Goal: Transaction & Acquisition: Obtain resource

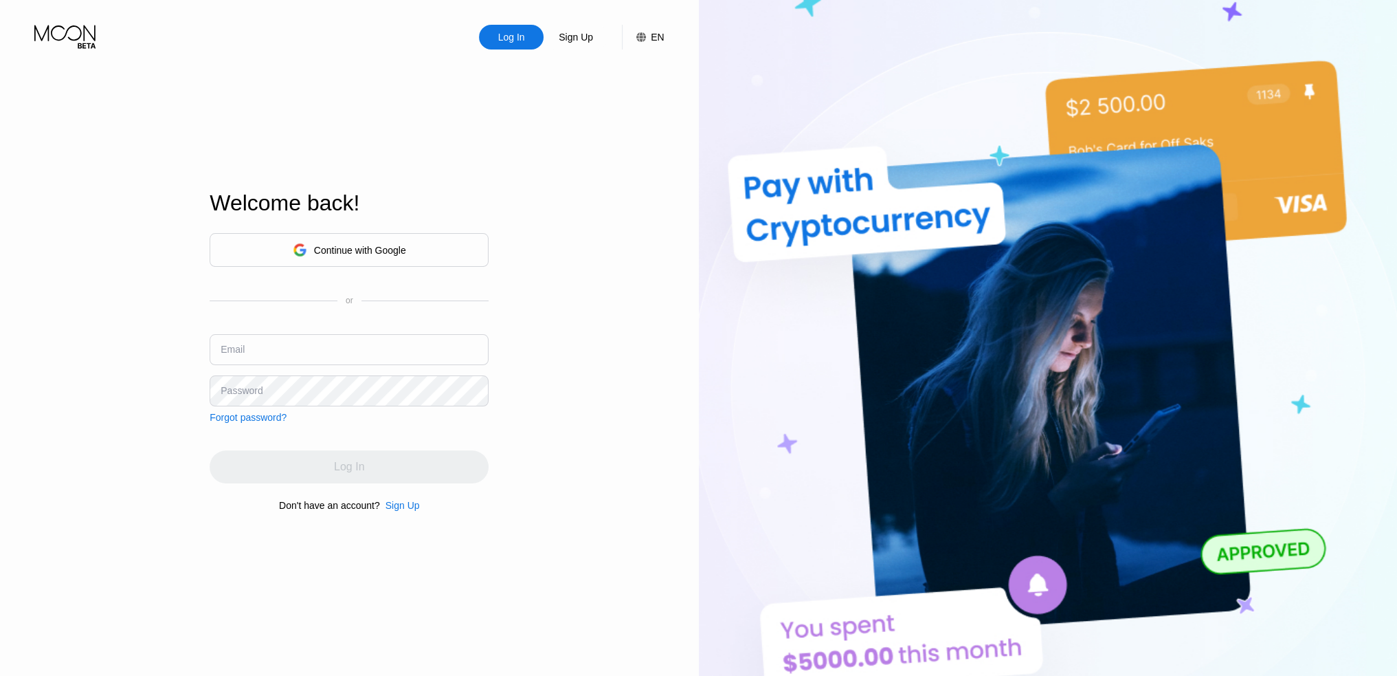
type input "[EMAIL_ADDRESS][DOMAIN_NAME]"
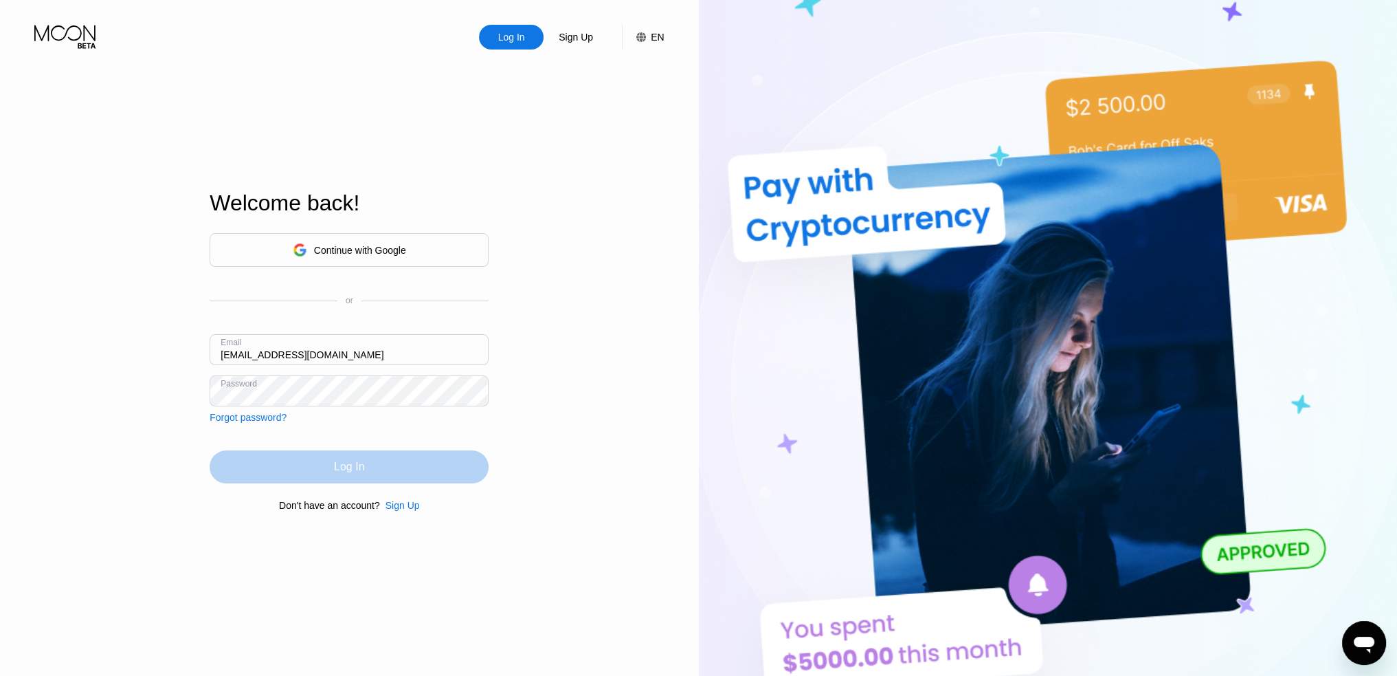
click at [320, 469] on div "Log In" at bounding box center [349, 466] width 279 height 33
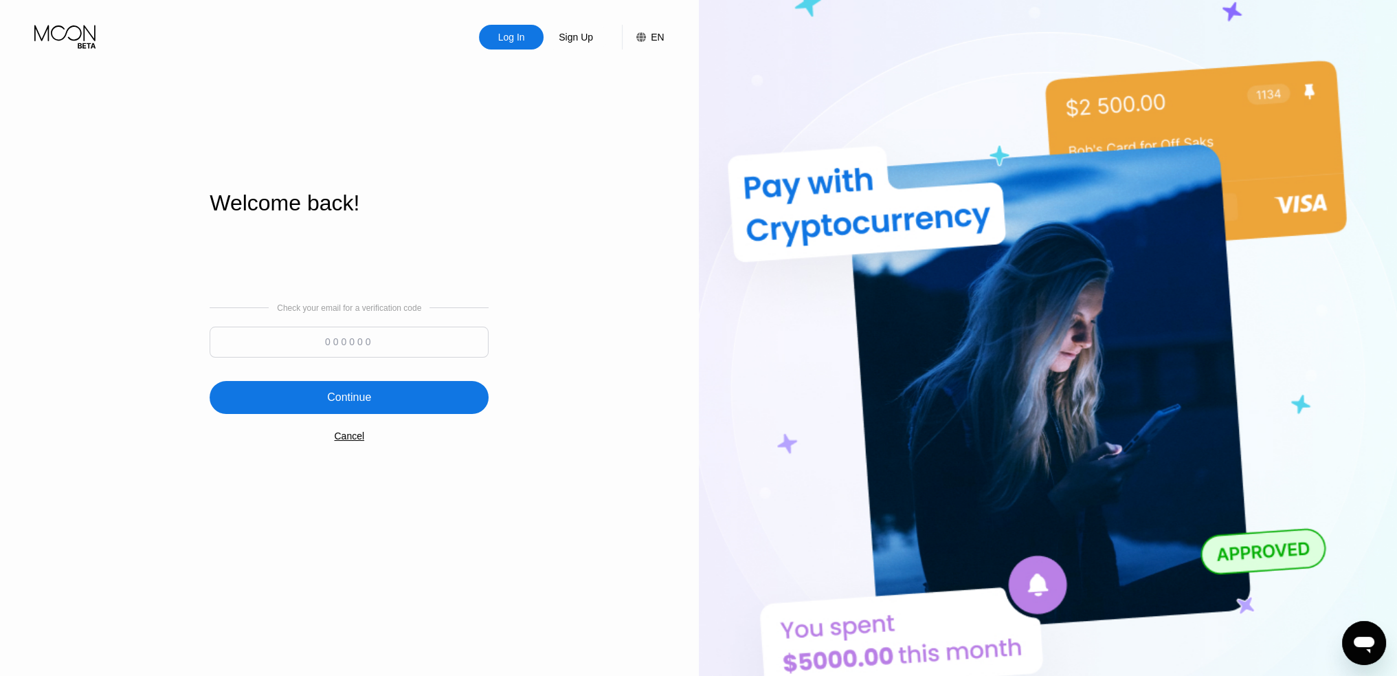
click at [326, 340] on input at bounding box center [349, 341] width 279 height 31
type input "821528"
click at [358, 393] on div "Continue" at bounding box center [349, 397] width 44 height 14
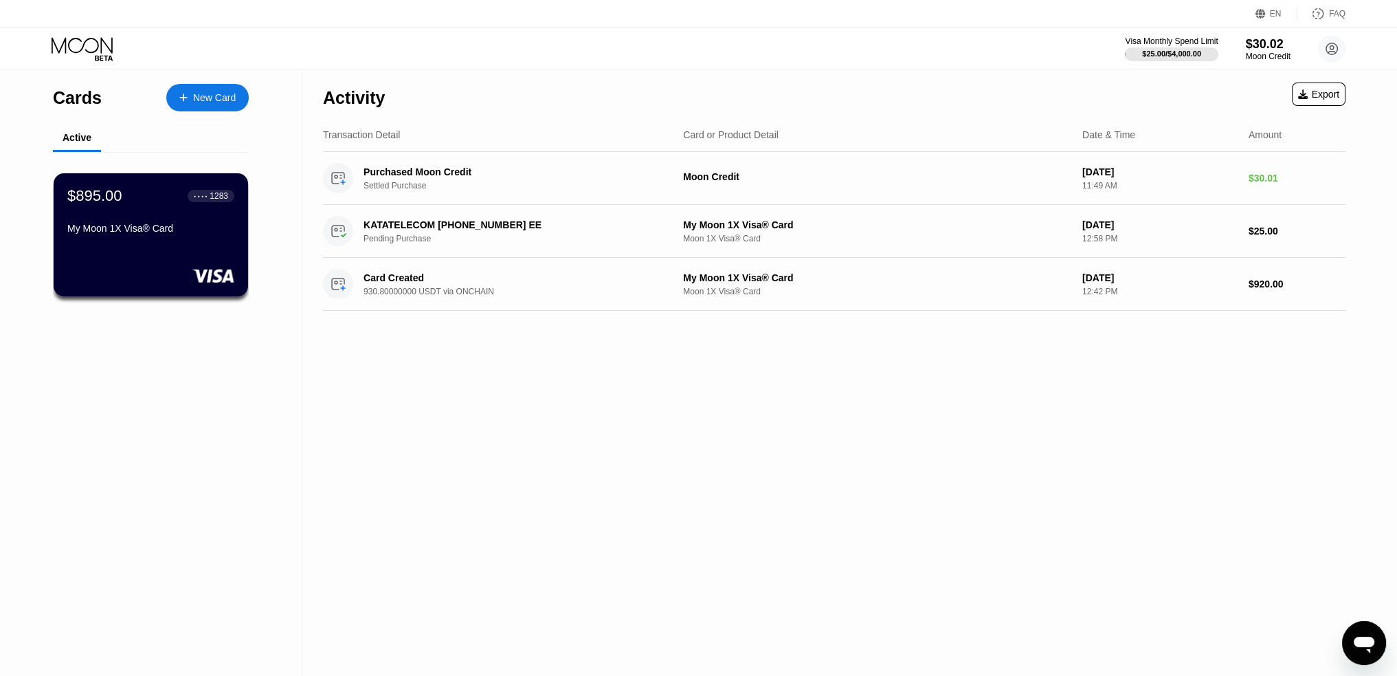
click at [205, 96] on div "New Card" at bounding box center [214, 98] width 43 height 12
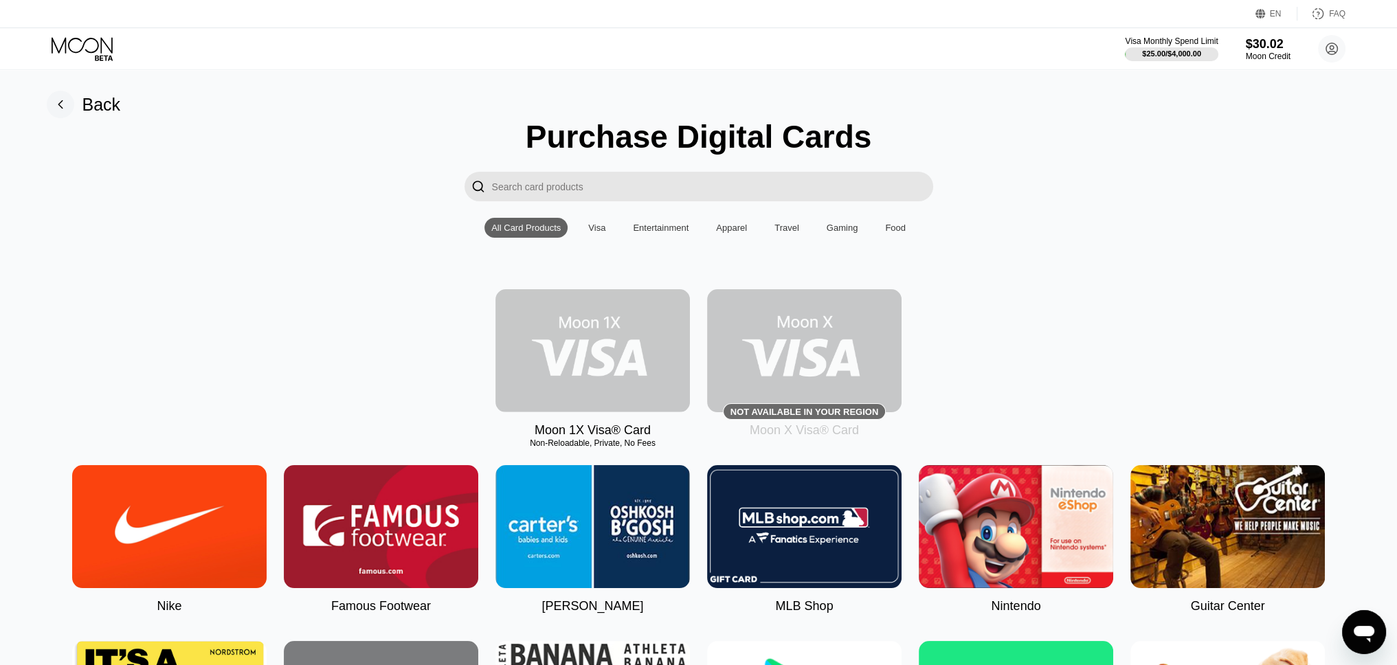
click at [594, 375] on img at bounding box center [593, 350] width 195 height 123
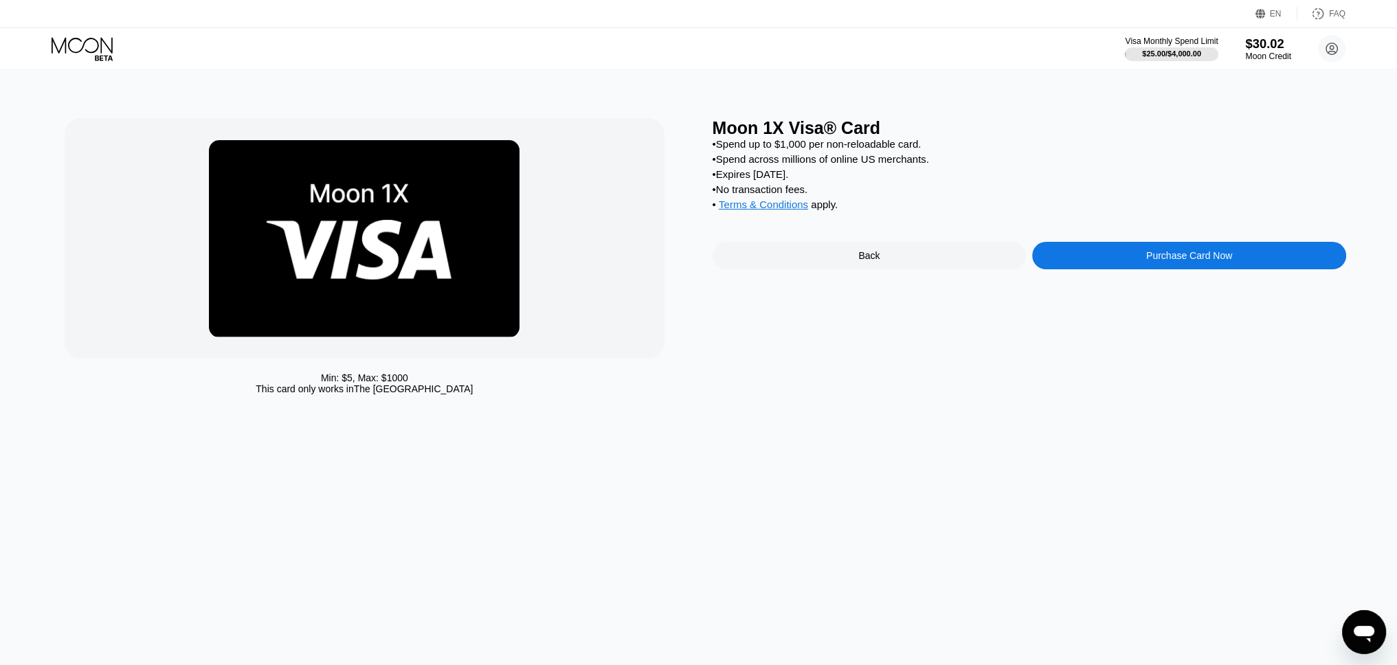
click at [1272, 41] on div "$30.02" at bounding box center [1268, 43] width 46 height 14
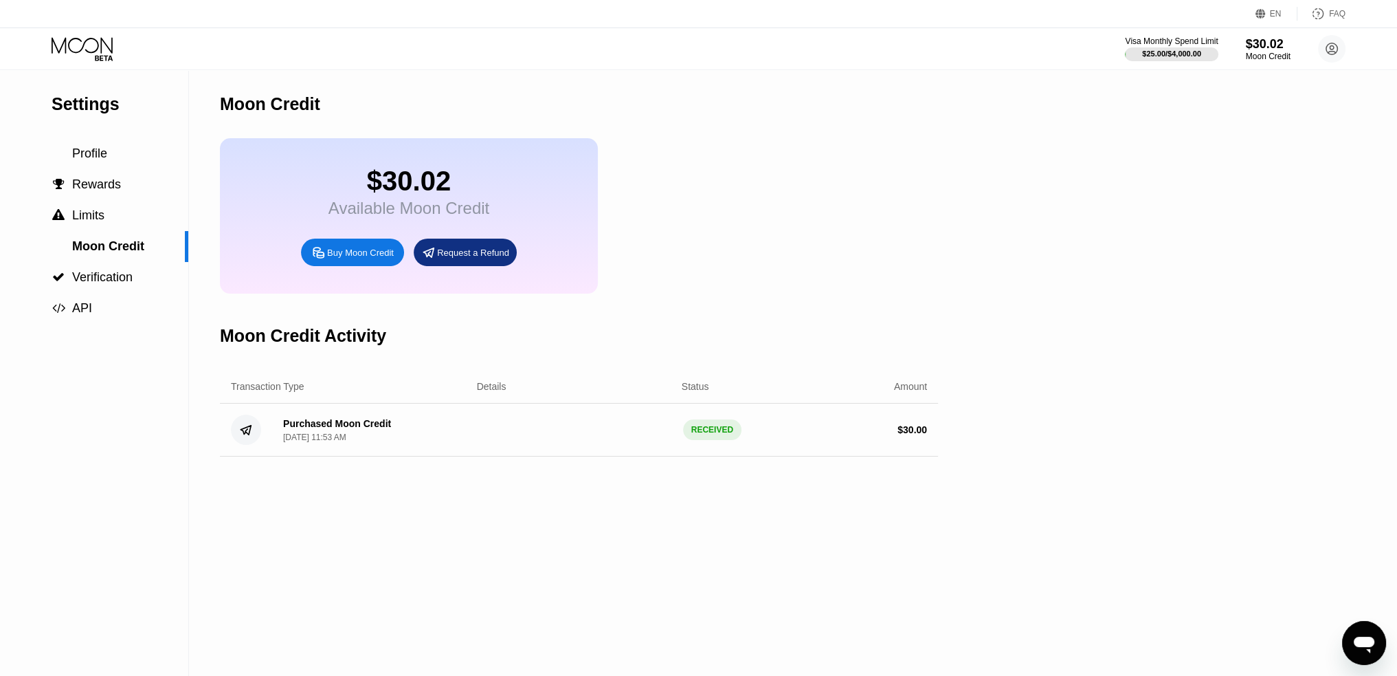
click at [451, 266] on div "Request a Refund" at bounding box center [465, 251] width 103 height 27
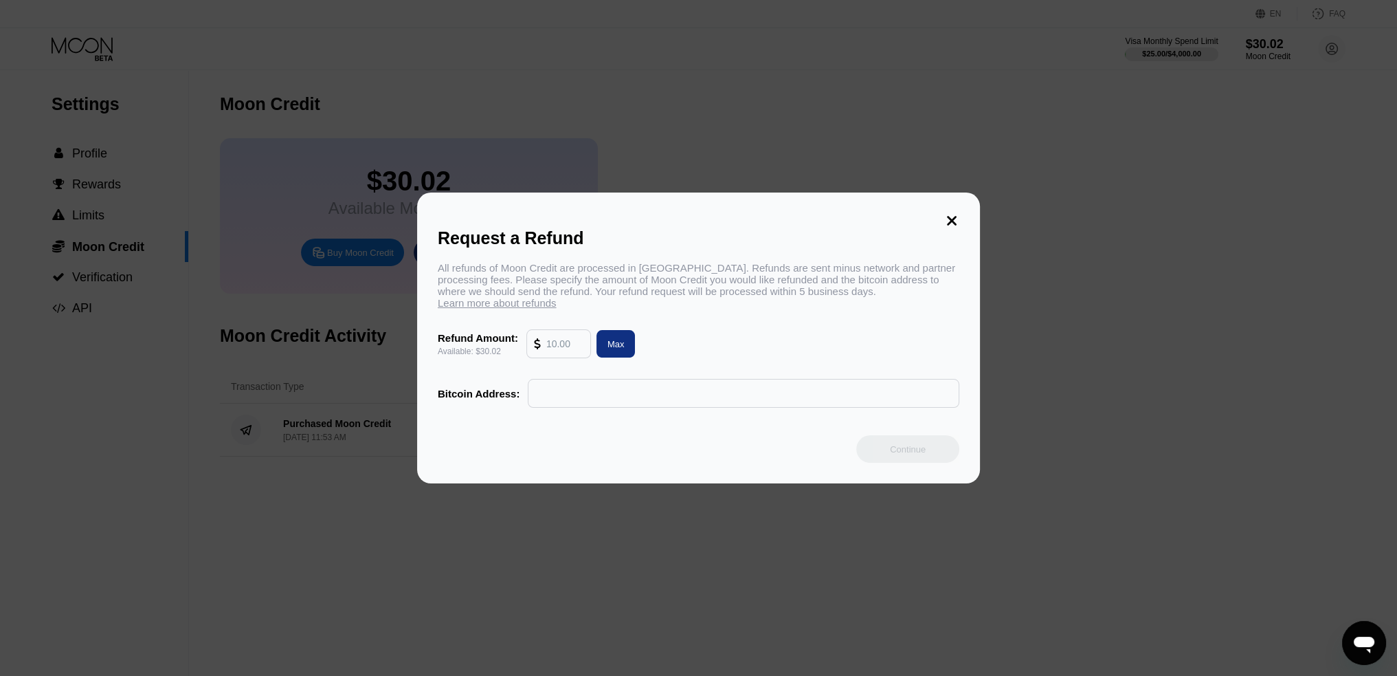
click at [609, 348] on div "Max" at bounding box center [616, 344] width 17 height 12
type input "30.02"
click at [581, 402] on input "text" at bounding box center [743, 392] width 417 height 27
paste input "bc1q4xmgv86k64pkxc400m7c6qs22yqyegaxlemt5m"
type input "bc1q4xmgv86k64pkxc400m7c6qs22yqyegaxlemt5m"
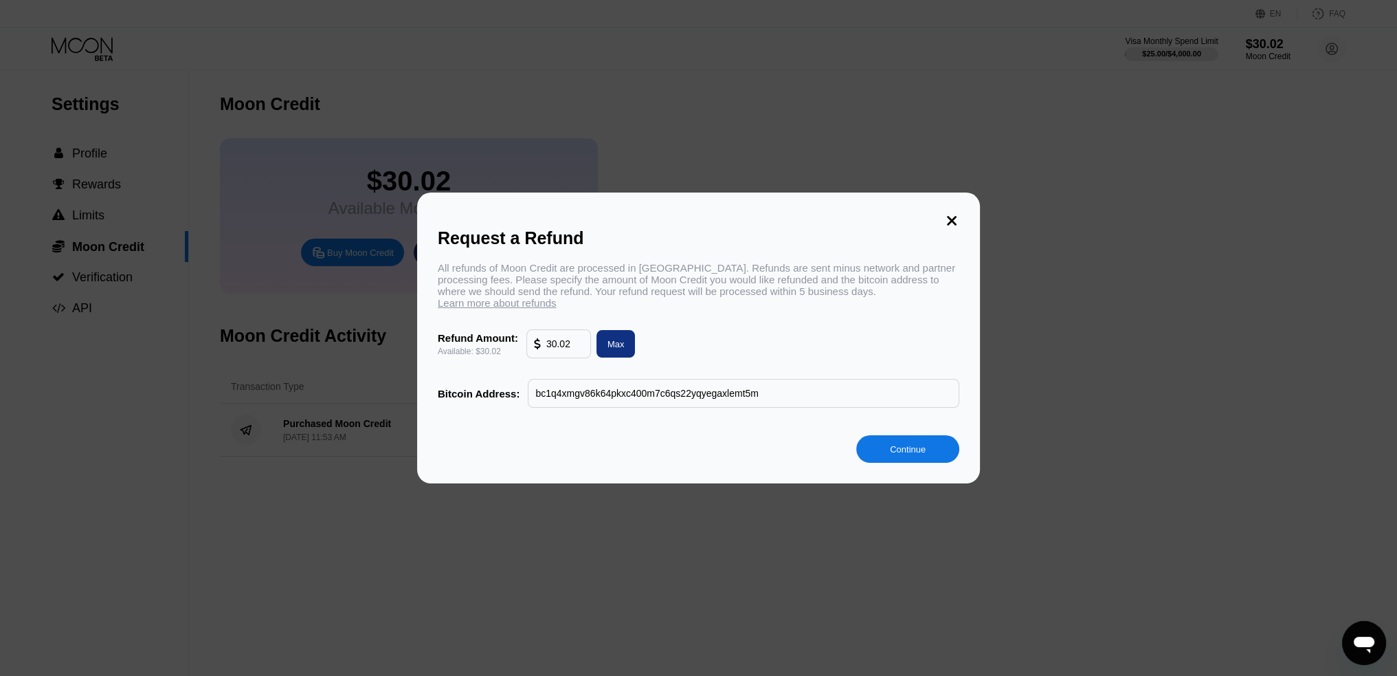
click at [915, 452] on div "Continue" at bounding box center [908, 449] width 36 height 12
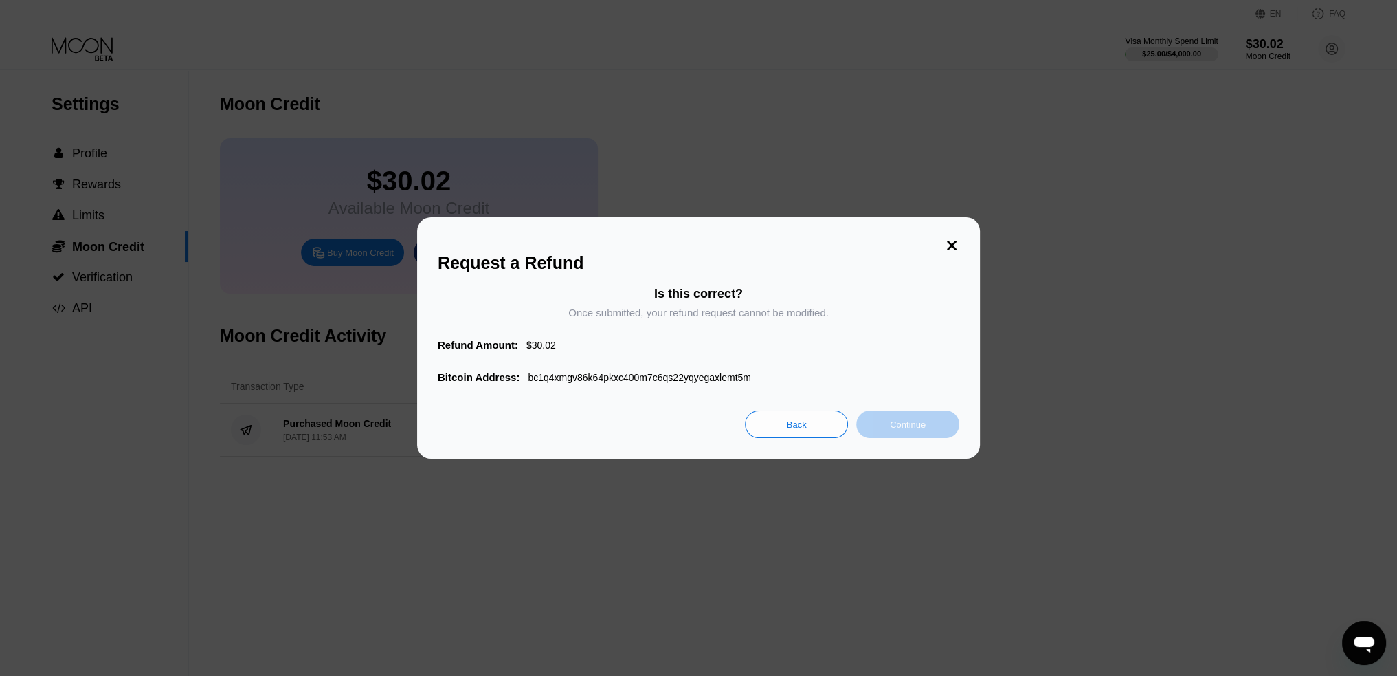
click at [918, 430] on div "Continue" at bounding box center [908, 425] width 36 height 12
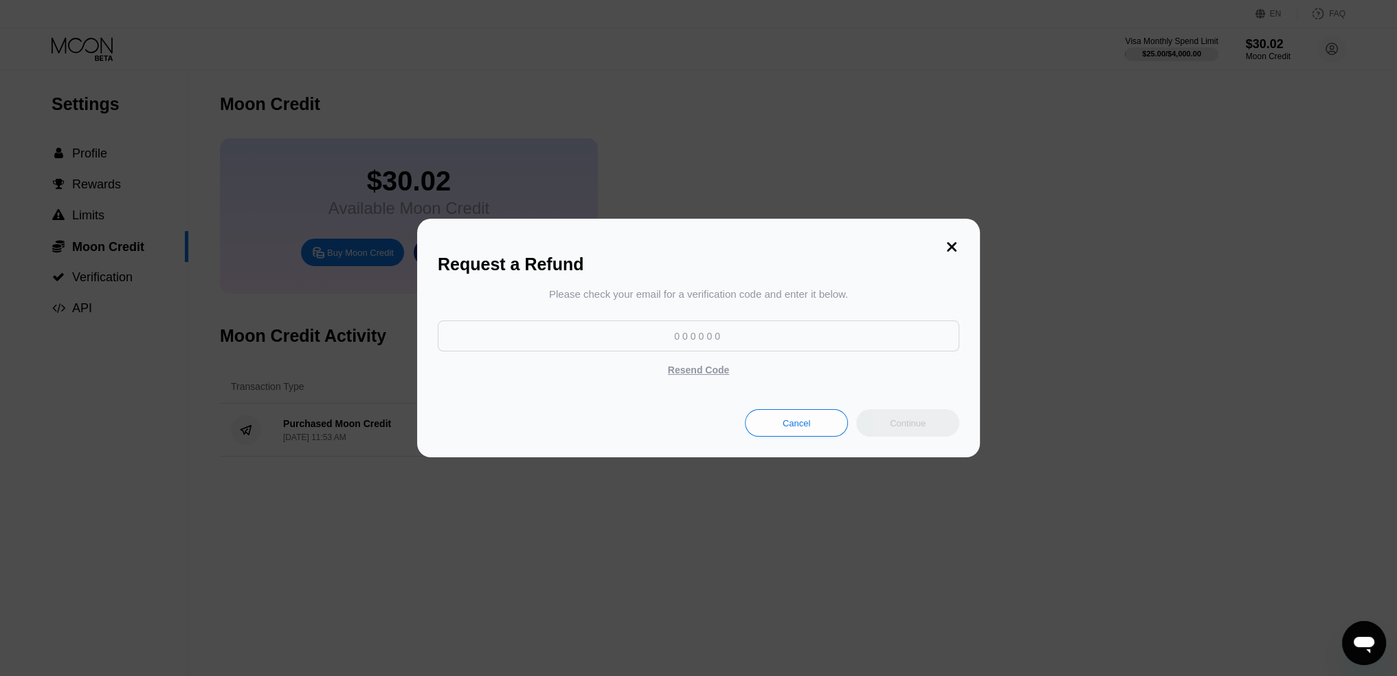
click at [661, 337] on input at bounding box center [699, 335] width 522 height 31
type input "775744"
click at [880, 425] on div "Continue" at bounding box center [907, 422] width 103 height 27
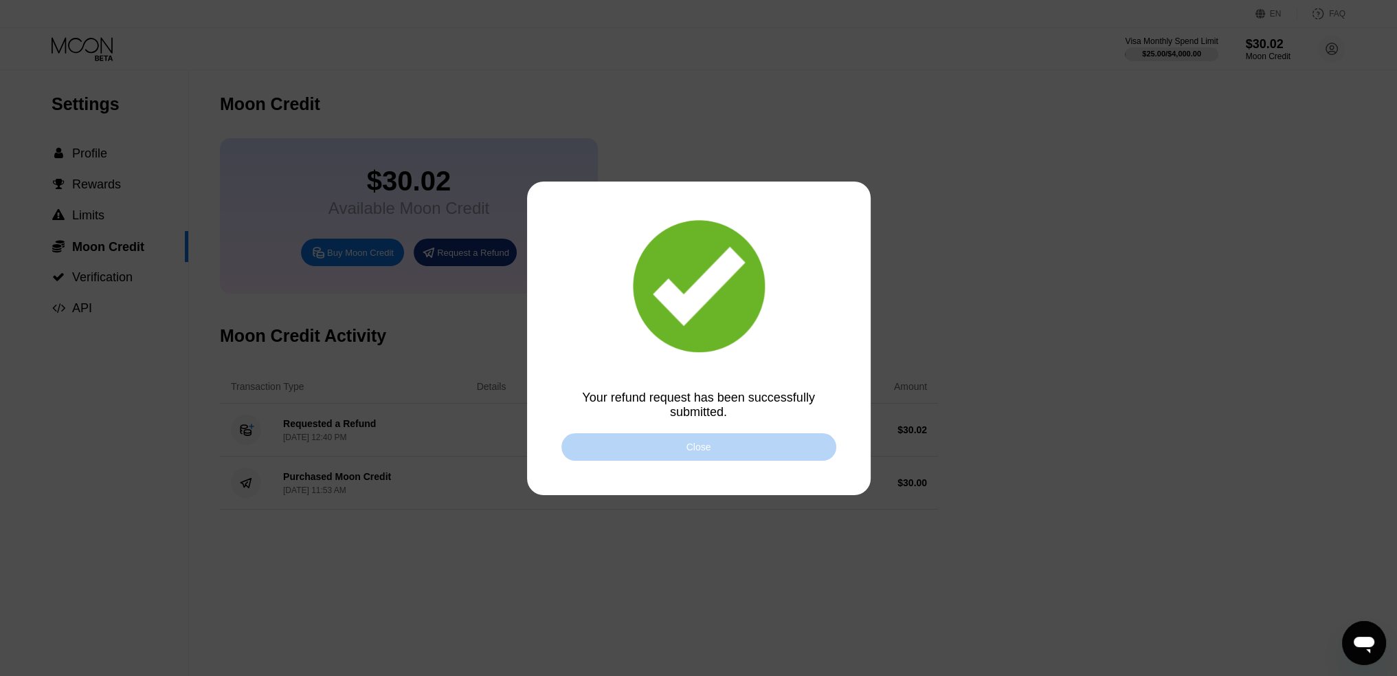
click at [720, 449] on div "Close" at bounding box center [699, 446] width 275 height 27
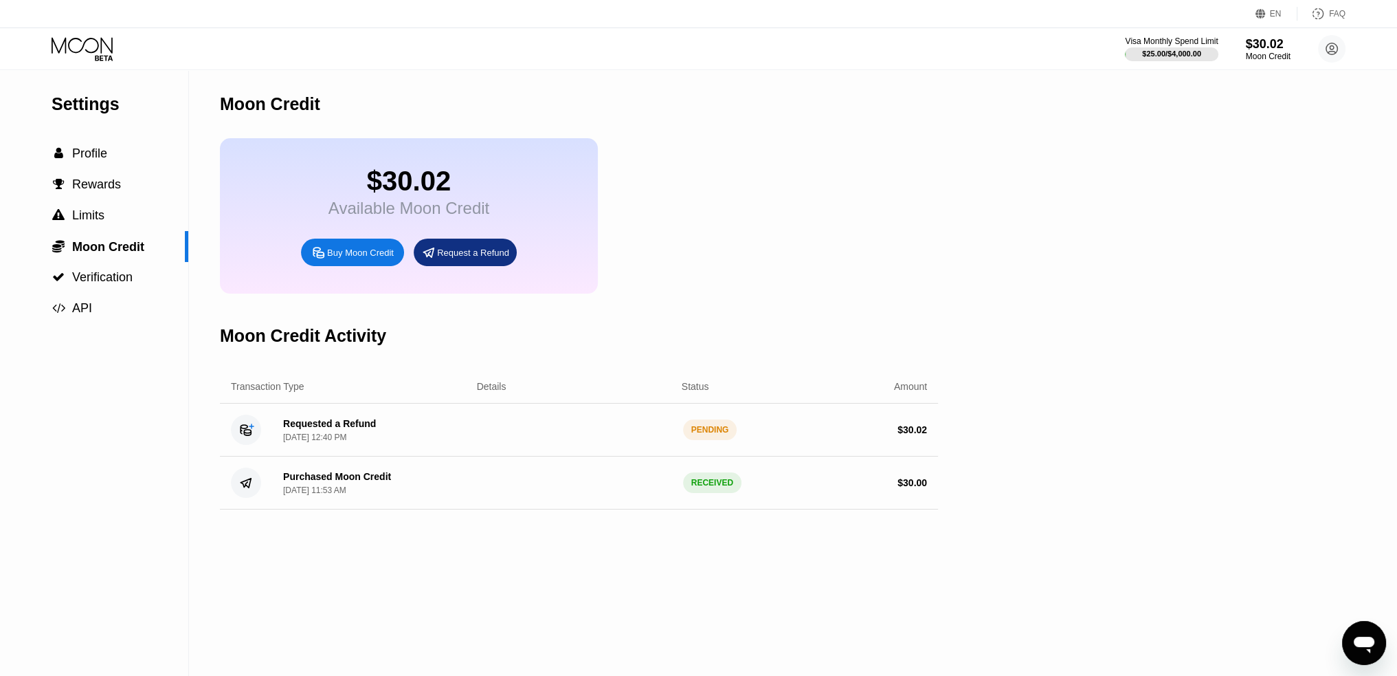
click at [96, 55] on icon at bounding box center [104, 57] width 18 height 5
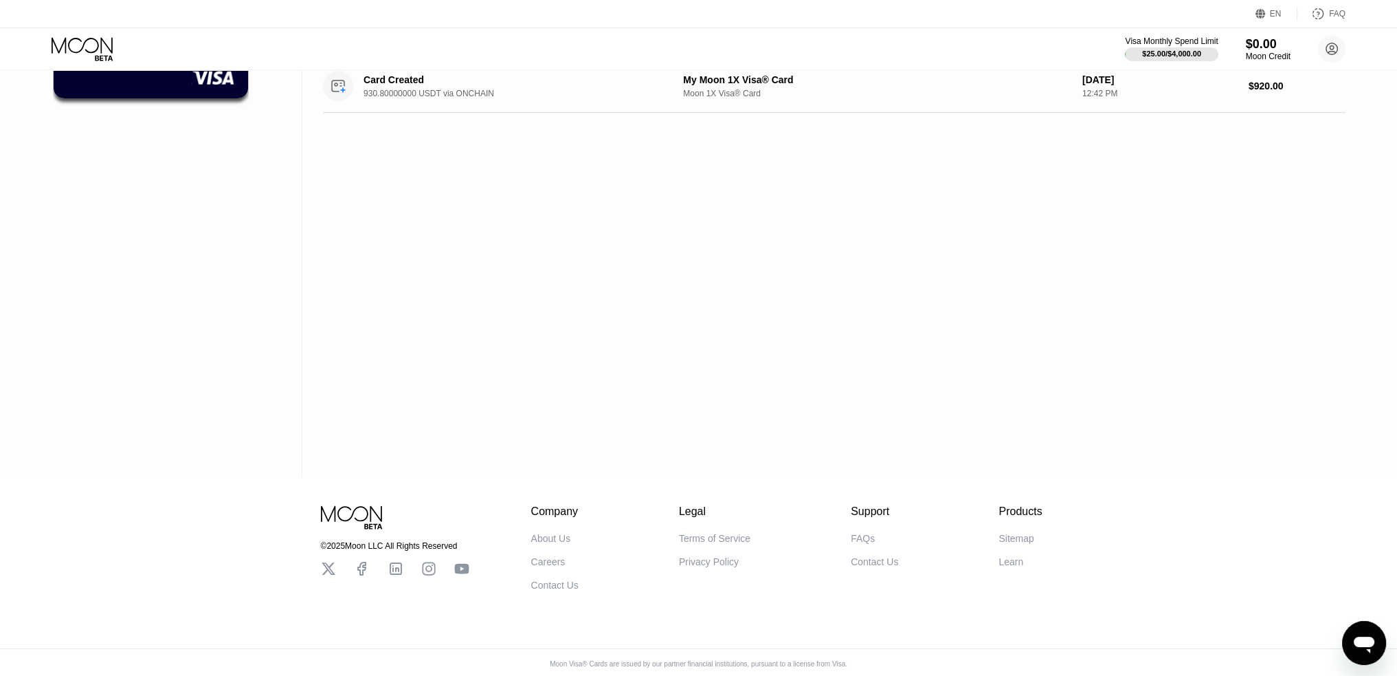
scroll to position [209, 0]
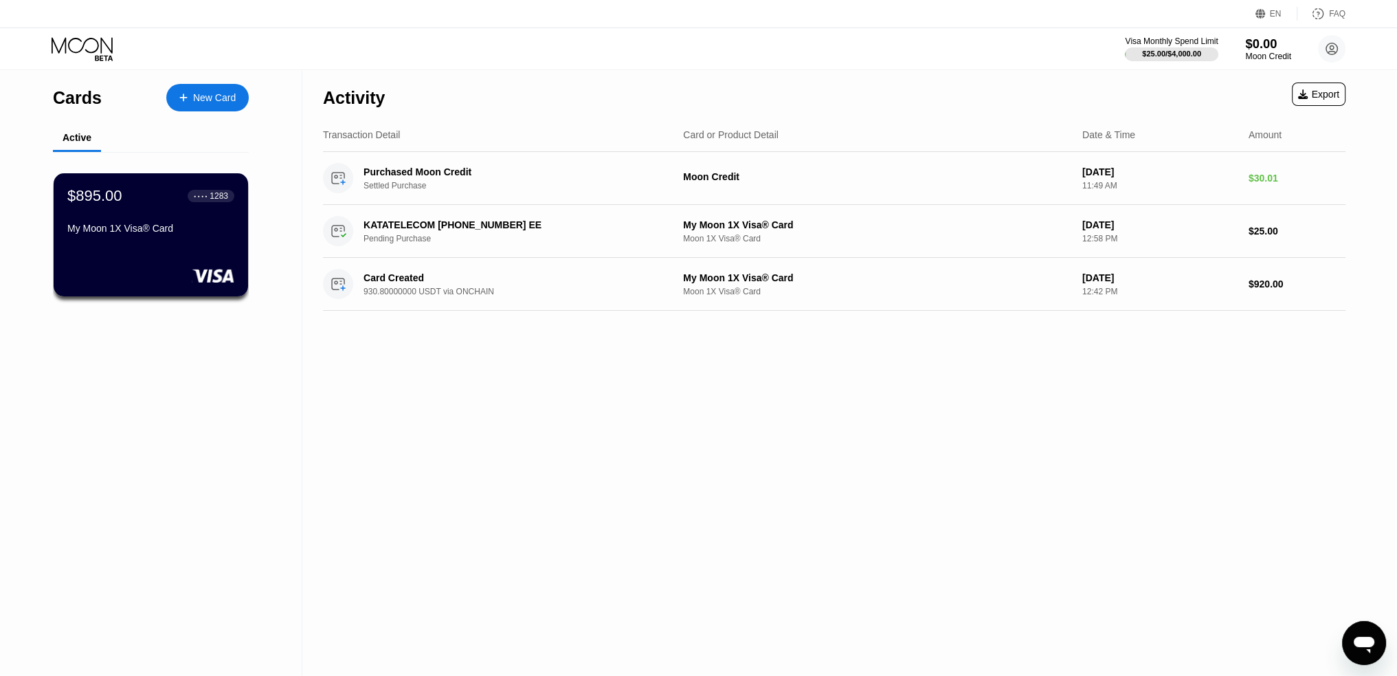
click at [1265, 45] on div "$0.00" at bounding box center [1268, 43] width 46 height 14
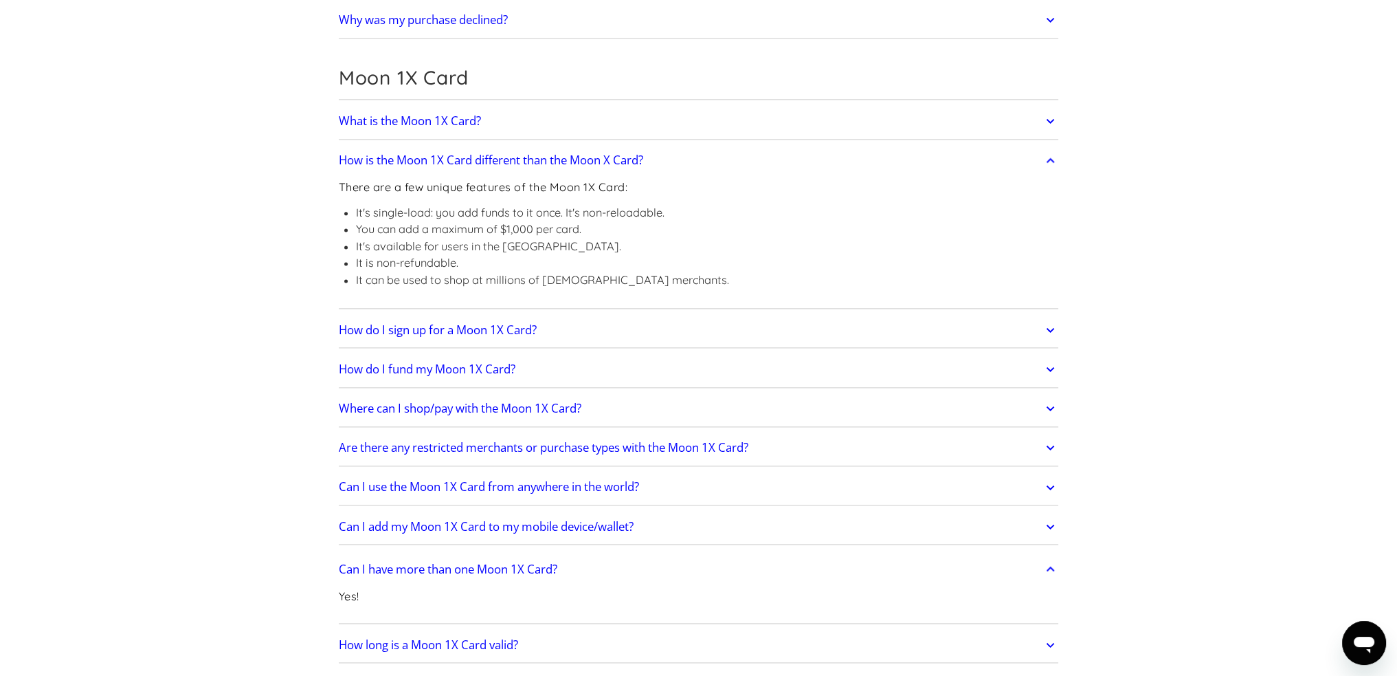
click at [1049, 357] on icon at bounding box center [1051, 369] width 16 height 25
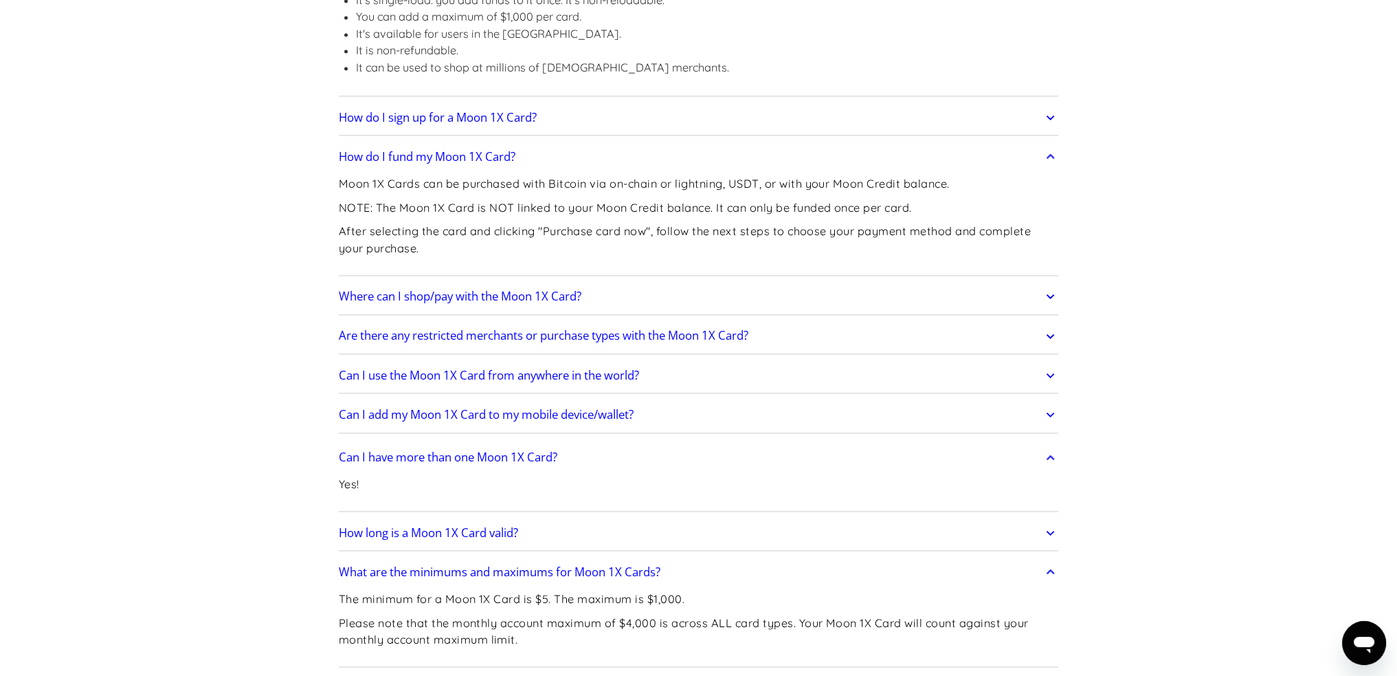
scroll to position [2681, 0]
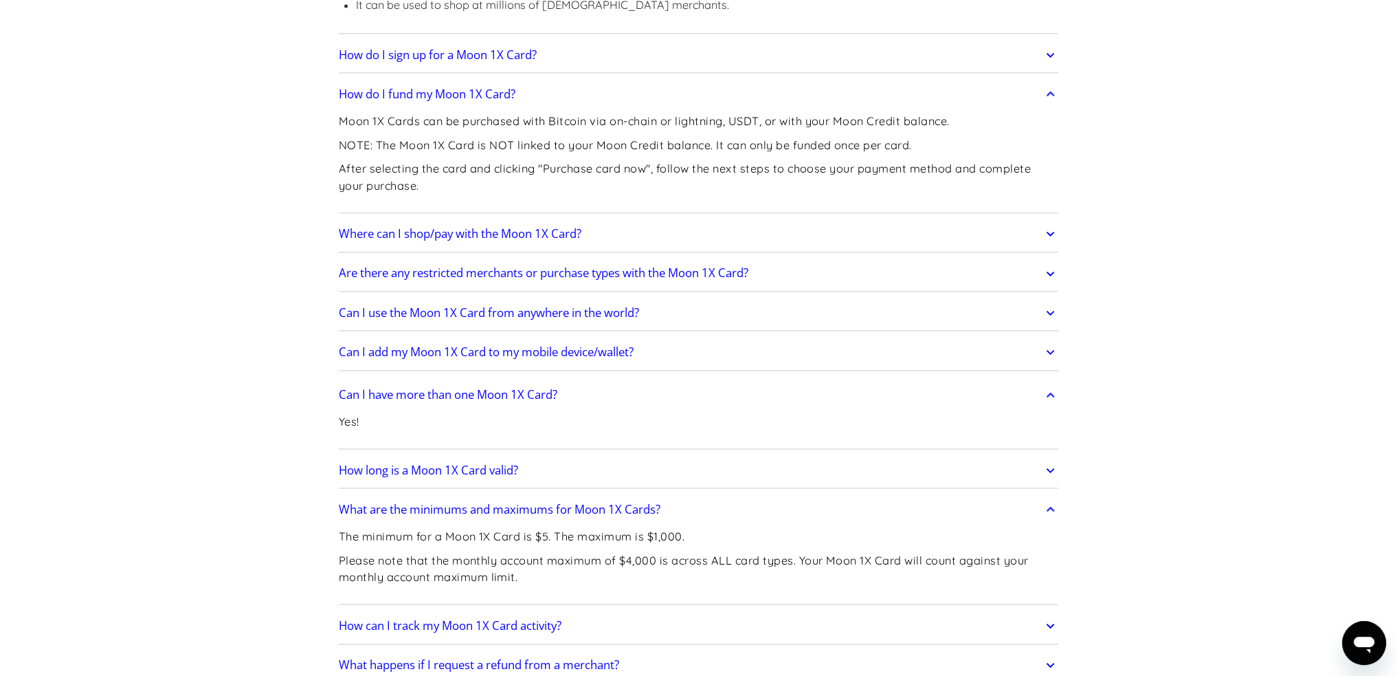
click at [1045, 652] on icon at bounding box center [1051, 664] width 16 height 25
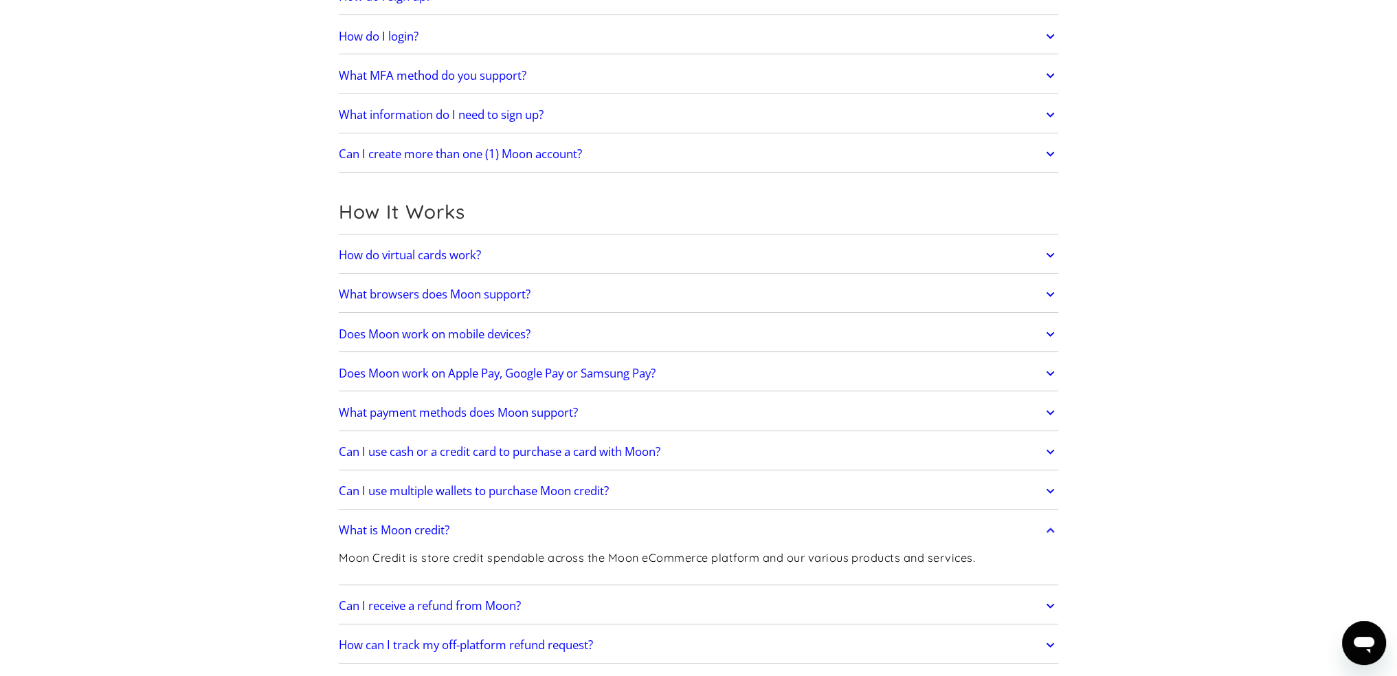
scroll to position [0, 0]
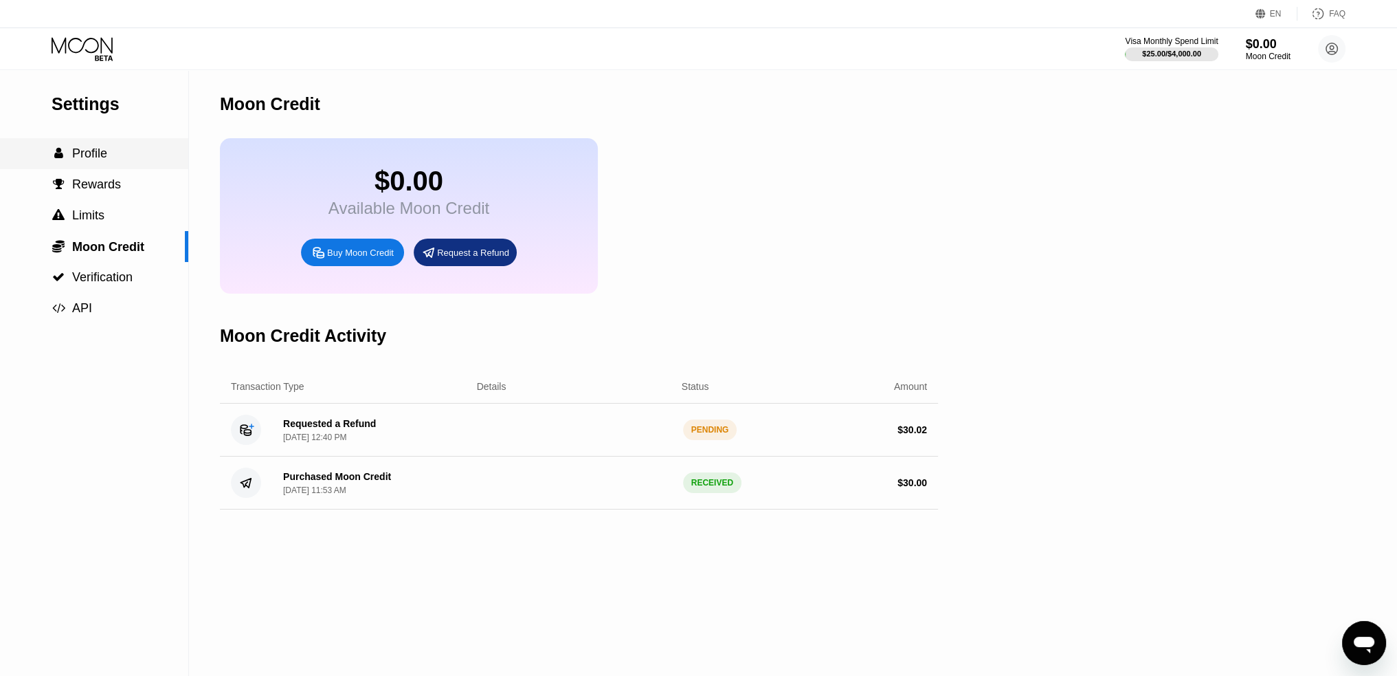
click at [129, 153] on div " Profile" at bounding box center [94, 153] width 188 height 14
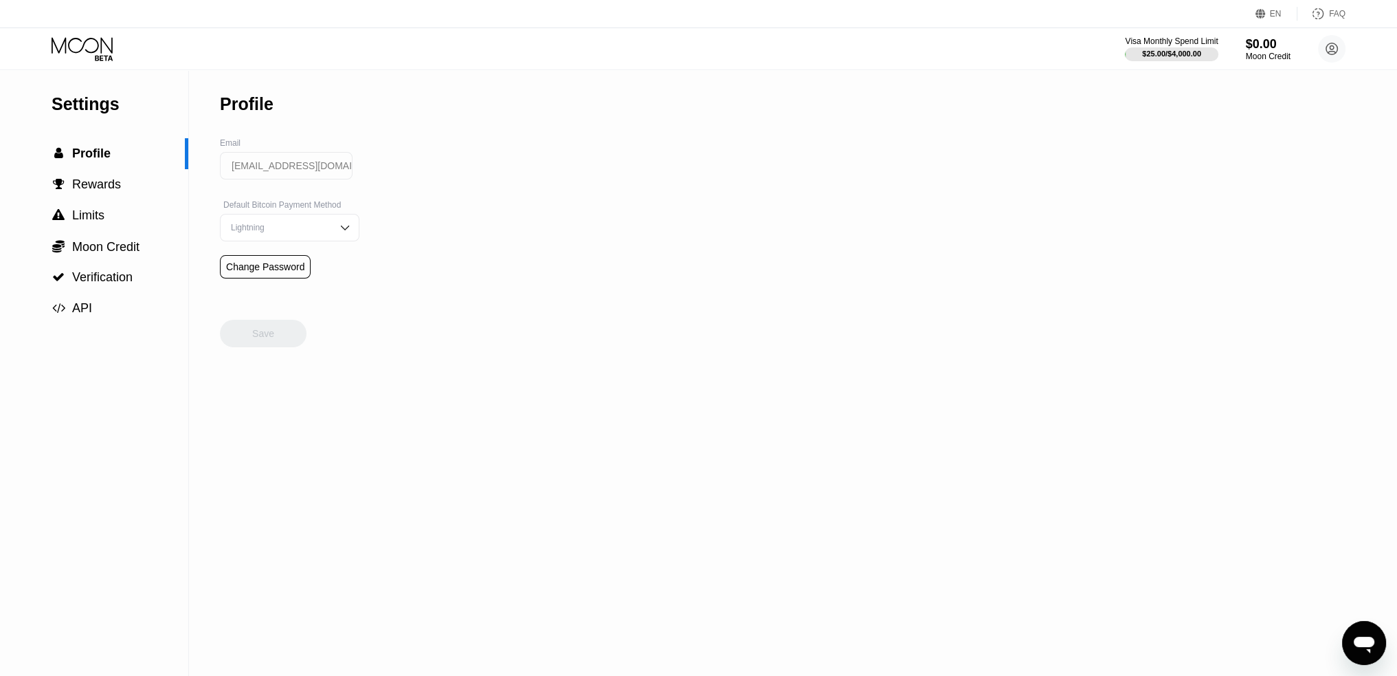
click at [85, 52] on icon at bounding box center [84, 49] width 64 height 24
